Goal: Information Seeking & Learning: Understand process/instructions

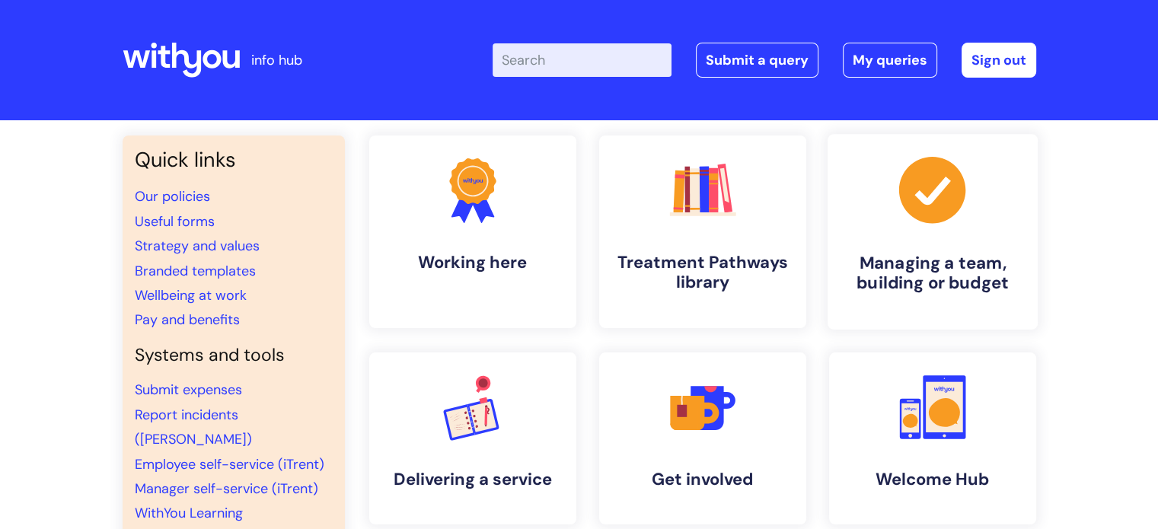
click at [911, 269] on h4 "Managing a team, building or budget" at bounding box center [933, 273] width 186 height 41
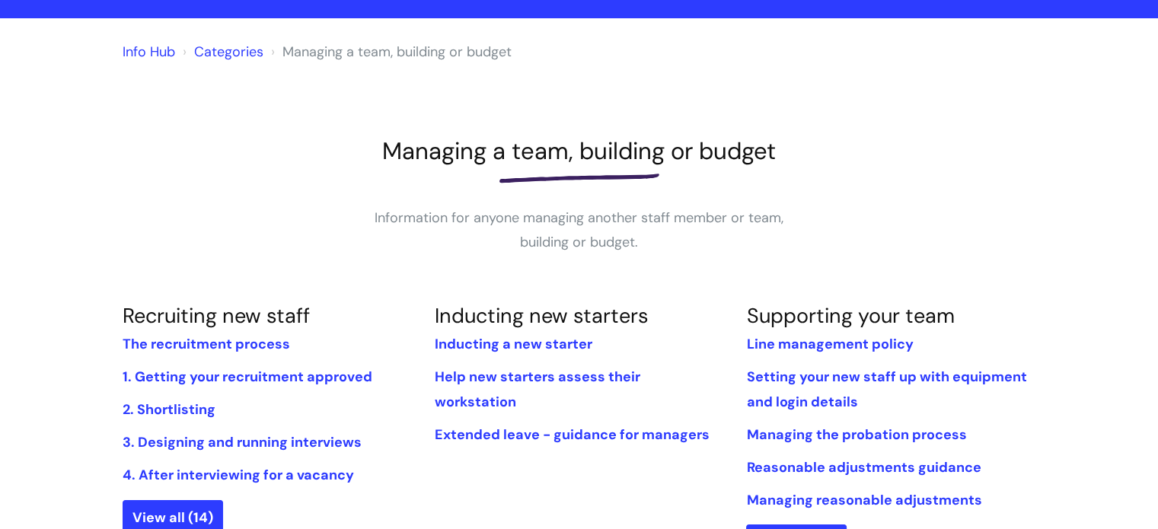
scroll to position [110, 0]
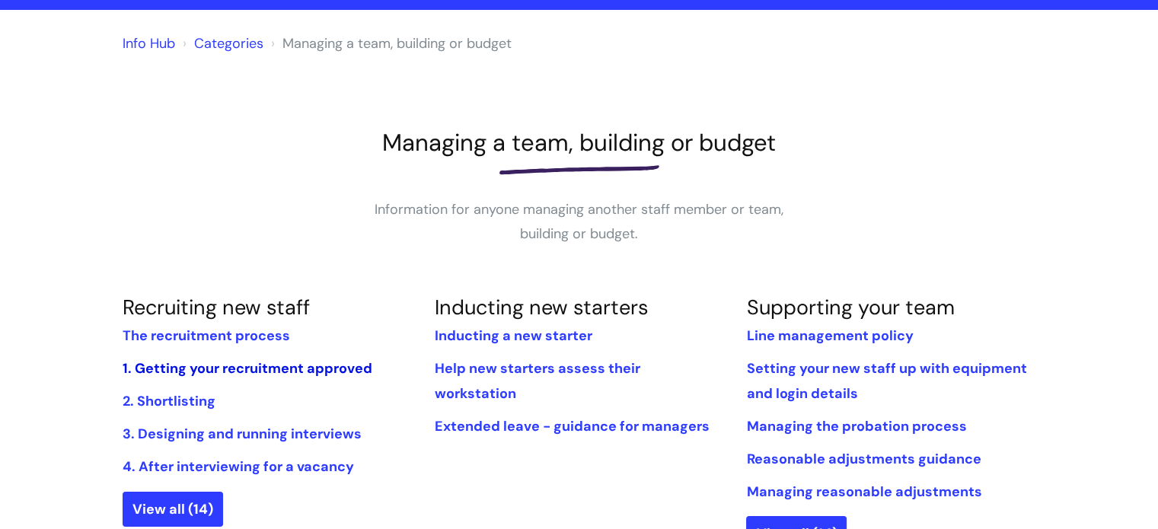
click at [279, 368] on link "1. Getting your recruitment approved" at bounding box center [248, 368] width 250 height 18
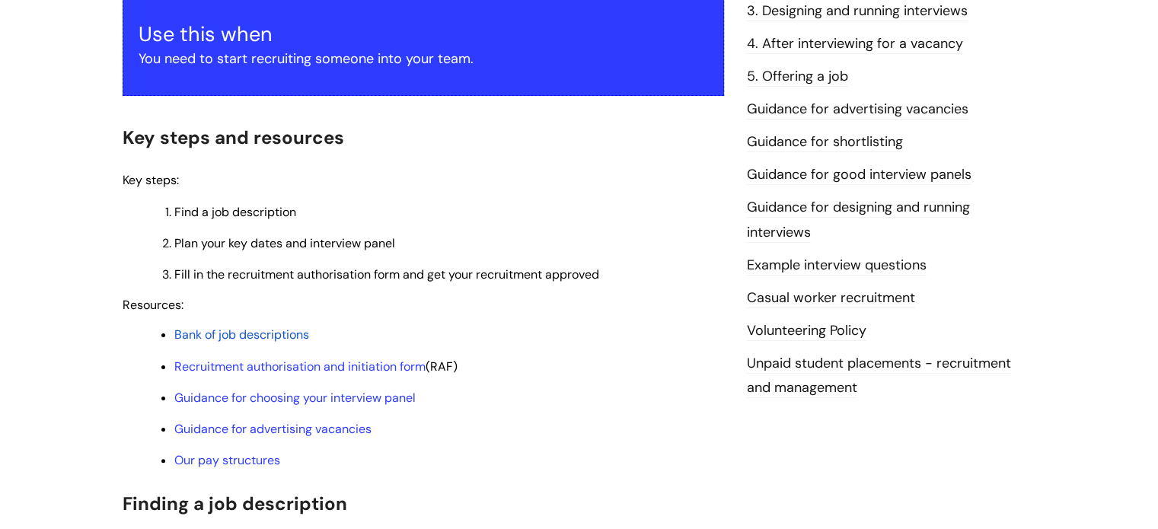
scroll to position [308, 0]
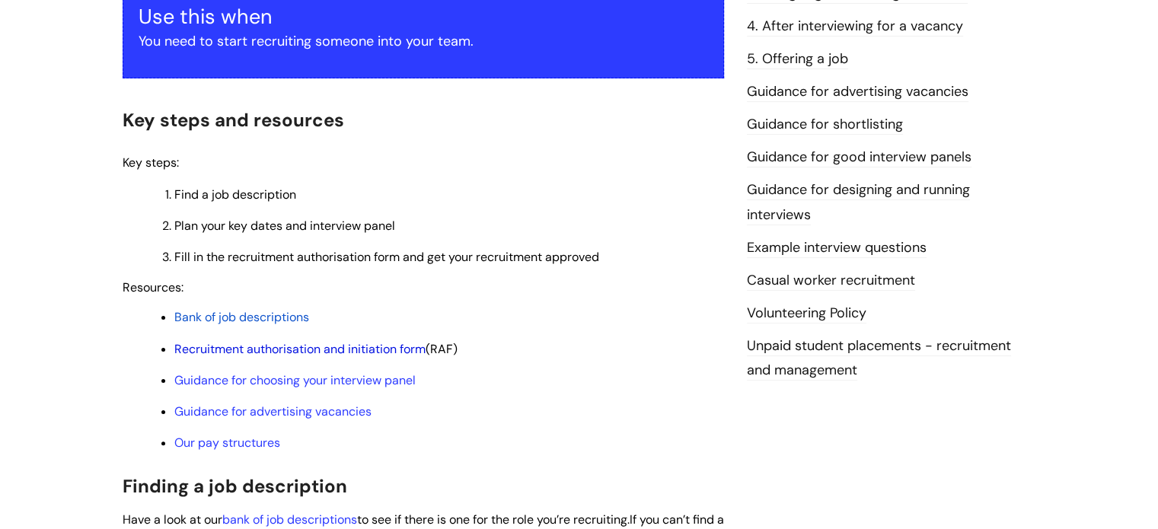
click at [381, 350] on link "Recruitment authorisation and initiation form" at bounding box center [299, 349] width 251 height 16
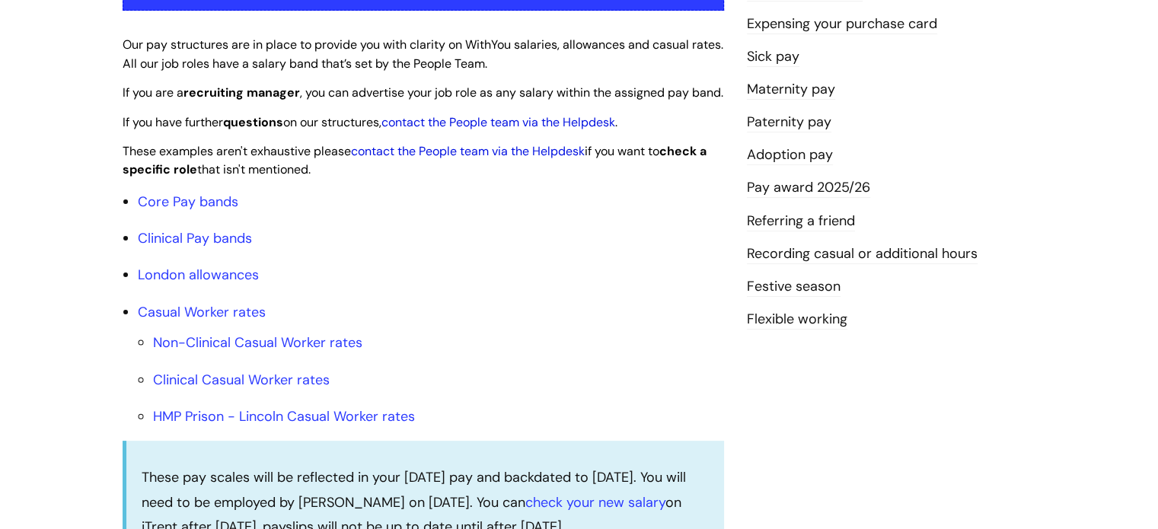
scroll to position [454, 0]
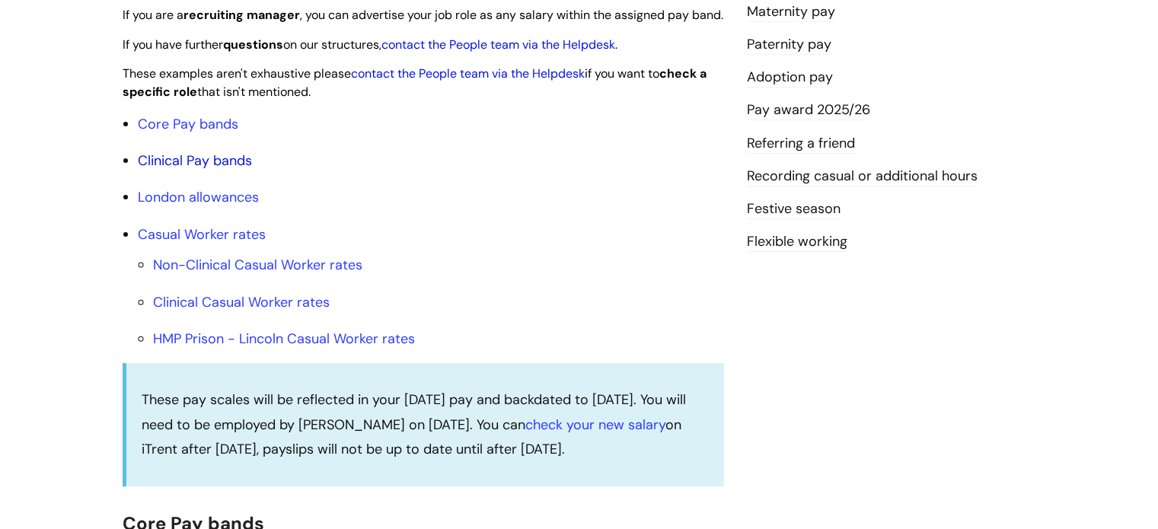
click at [195, 170] on link "Clinical Pay bands" at bounding box center [195, 161] width 114 height 18
